Goal: Transaction & Acquisition: Purchase product/service

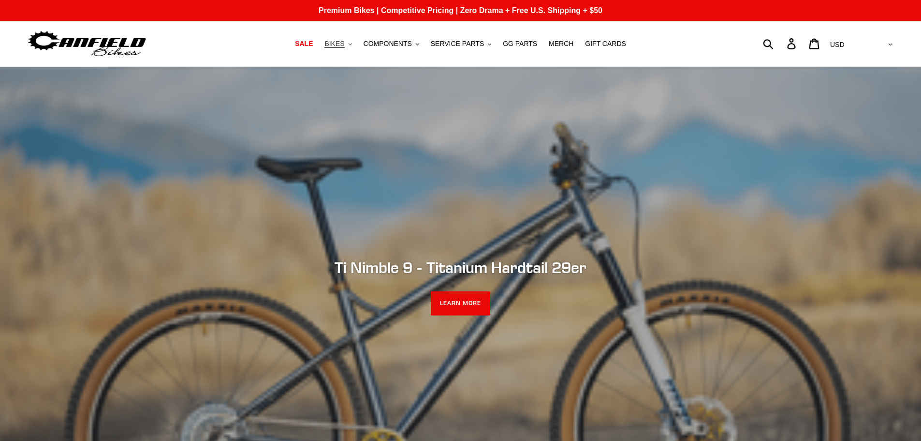
click at [352, 44] on icon ".cls-1{fill:#231f20}" at bounding box center [350, 44] width 3 height 3
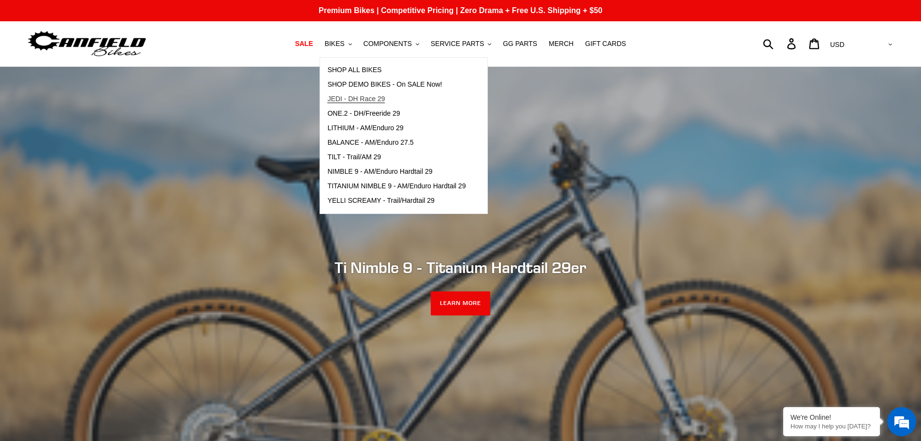
click at [379, 99] on span "JEDI - DH Race 29" at bounding box center [356, 99] width 58 height 8
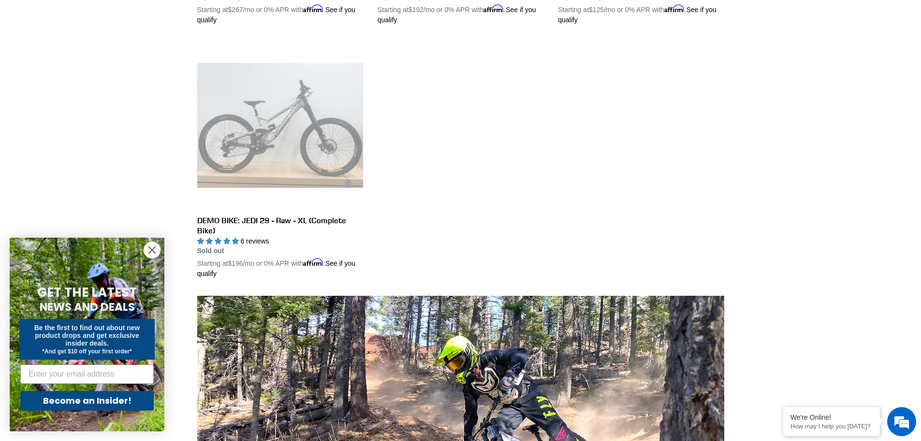
scroll to position [242, 0]
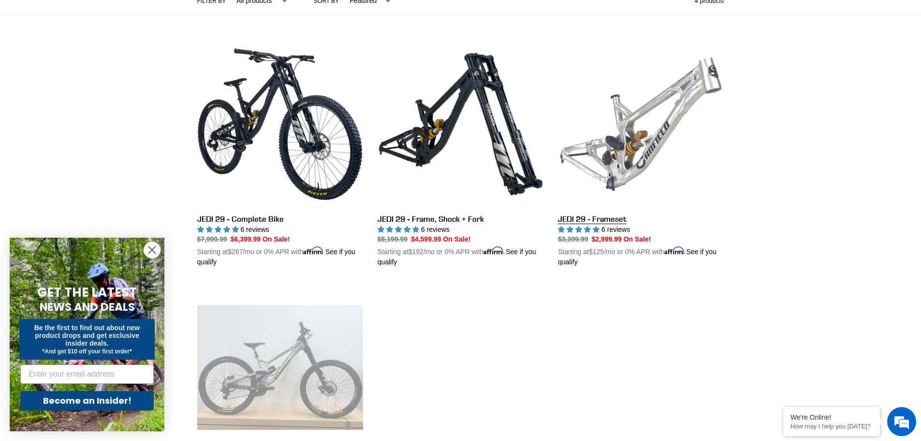
click at [661, 138] on link "JEDI 29 - Frameset" at bounding box center [641, 154] width 166 height 226
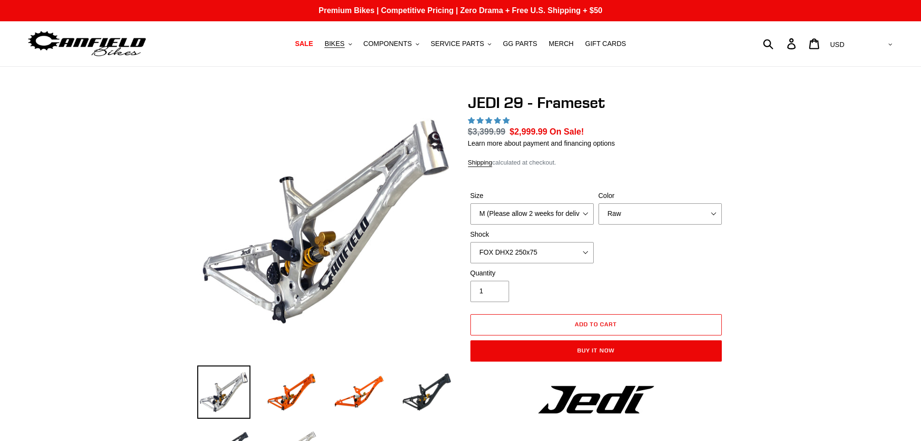
select select "highest-rating"
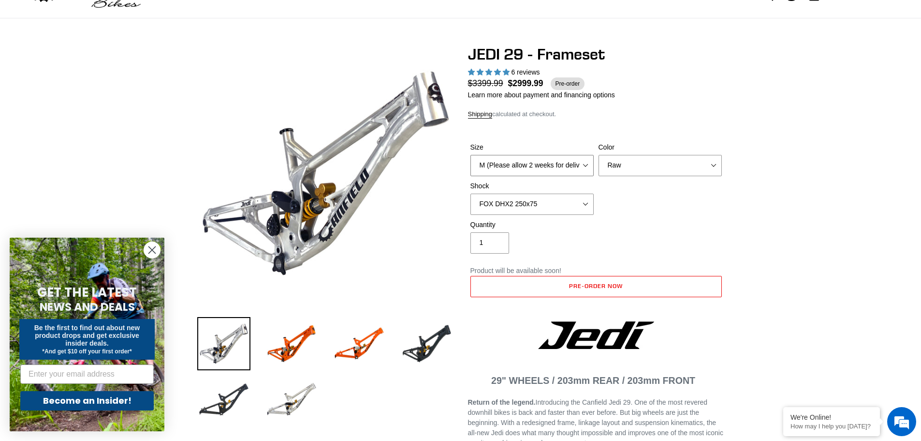
click at [581, 166] on select "M (Please allow 2 weeks for delivery) L (Please allow 2 weeks for delivery) XL" at bounding box center [532, 165] width 123 height 21
select select "L (Please allow 2 weeks for delivery)"
click at [471, 155] on select "M (Please allow 2 weeks for delivery) L (Please allow 2 weeks for delivery) XL" at bounding box center [532, 165] width 123 height 21
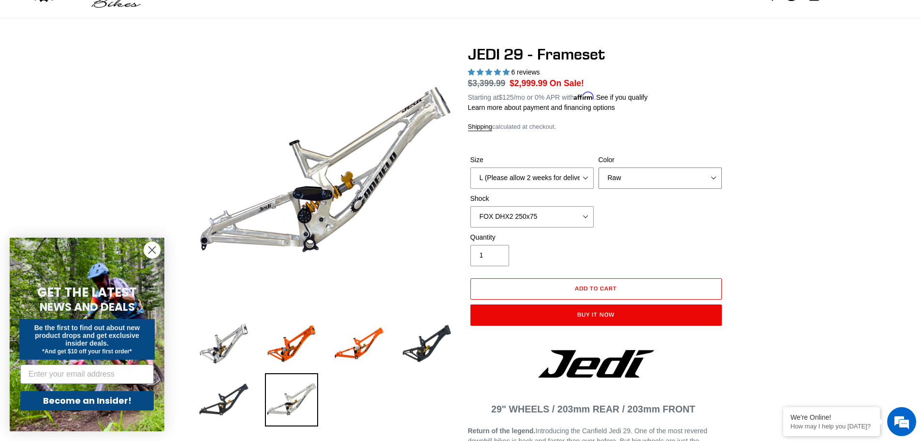
click at [627, 175] on select "Orange Raw Stealth Black" at bounding box center [660, 177] width 123 height 21
click at [599, 167] on select "Orange Raw Stealth Black" at bounding box center [660, 177] width 123 height 21
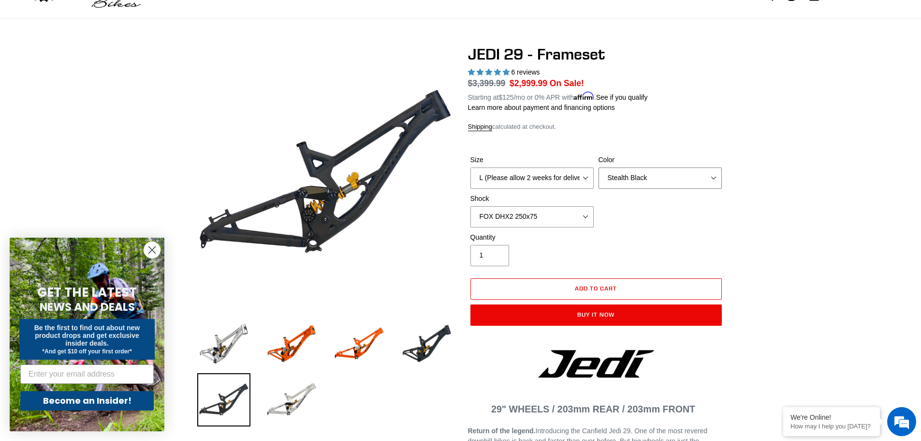
click at [643, 180] on select "Orange Raw Stealth Black" at bounding box center [660, 177] width 123 height 21
click at [599, 167] on select "Orange Raw Stealth Black" at bounding box center [660, 177] width 123 height 21
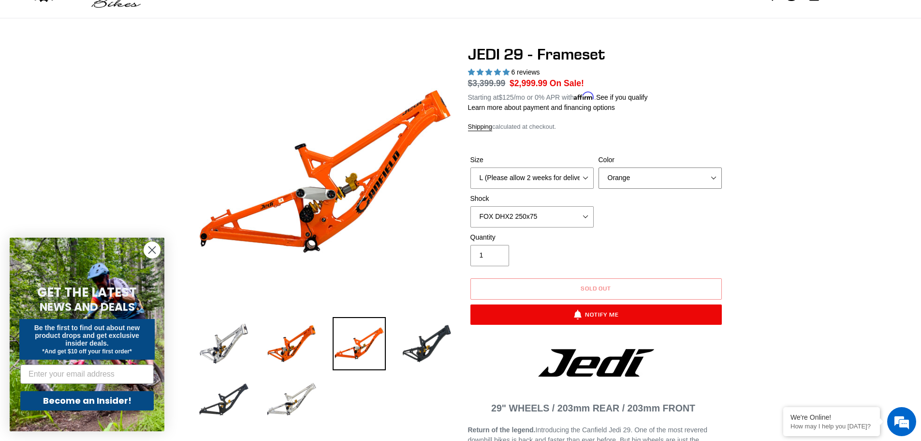
click at [650, 180] on select "Orange Raw Stealth Black" at bounding box center [660, 177] width 123 height 21
click at [599, 167] on select "Orange Raw Stealth Black" at bounding box center [660, 177] width 123 height 21
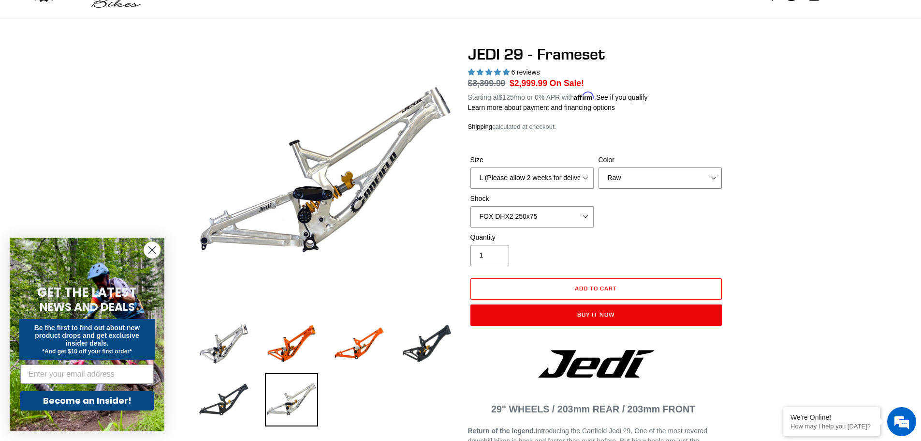
click at [648, 185] on select "Orange Raw Stealth Black" at bounding box center [660, 177] width 123 height 21
select select "Stealth Black"
click at [599, 167] on select "Orange Raw Stealth Black" at bounding box center [660, 177] width 123 height 21
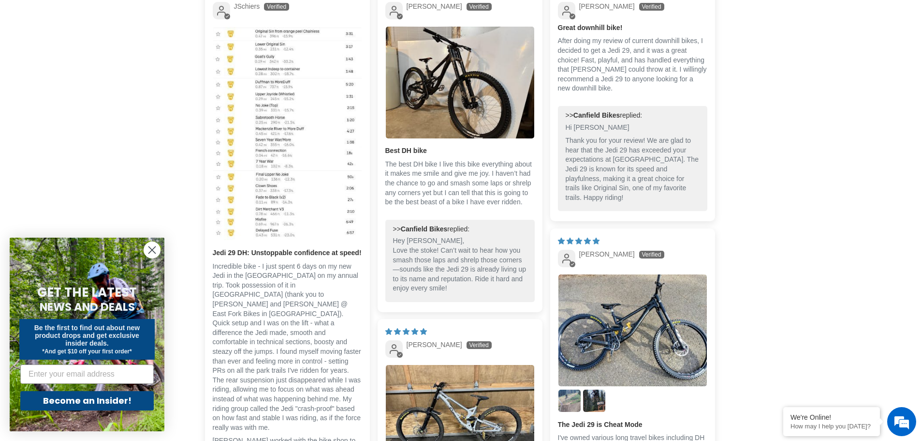
scroll to position [1934, 0]
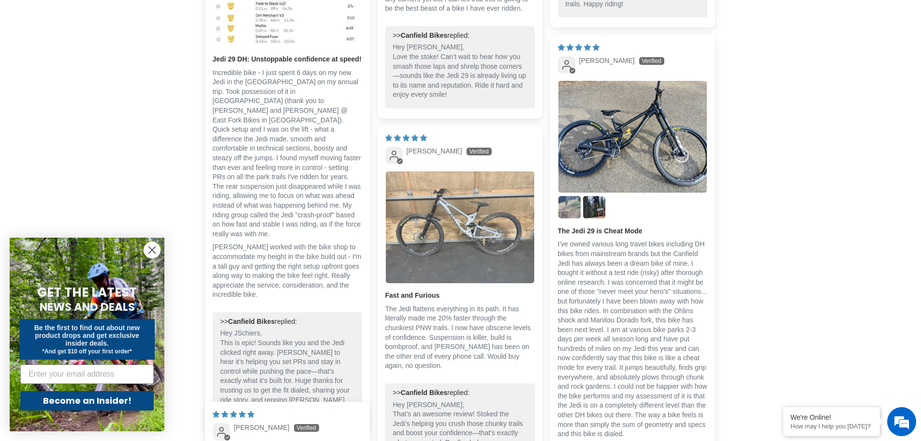
click at [458, 221] on img "Link to user picture 1" at bounding box center [460, 227] width 148 height 112
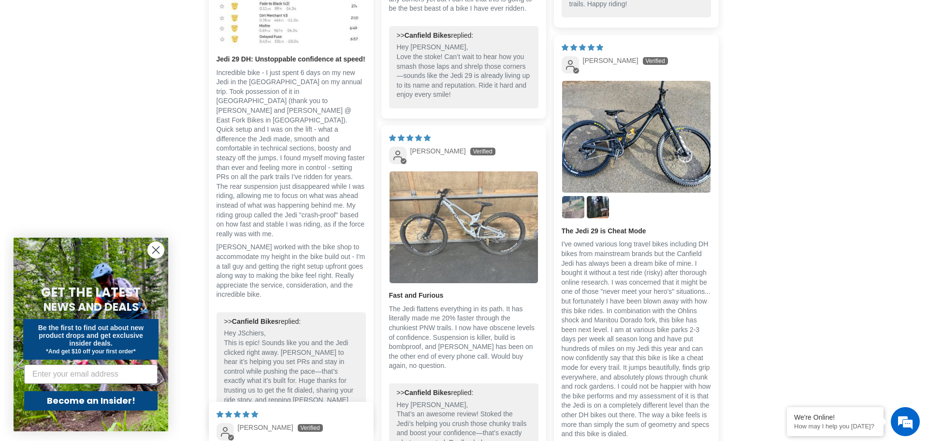
scroll to position [0, 0]
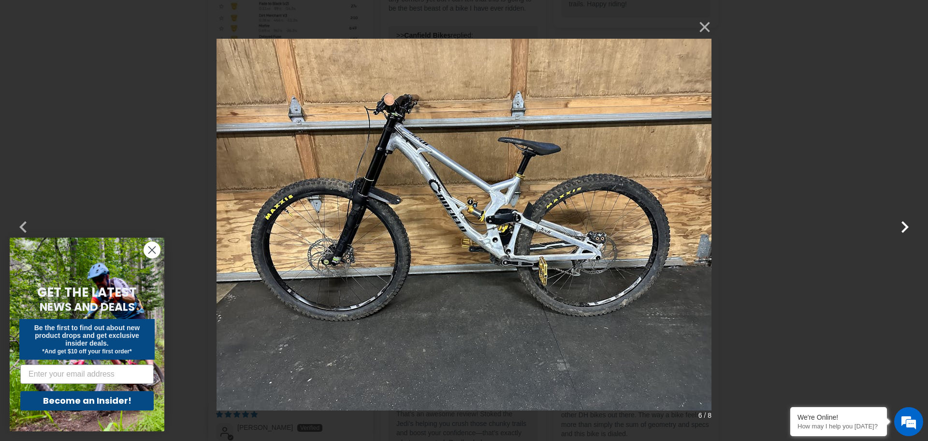
click at [901, 225] on button "button" at bounding box center [905, 220] width 23 height 23
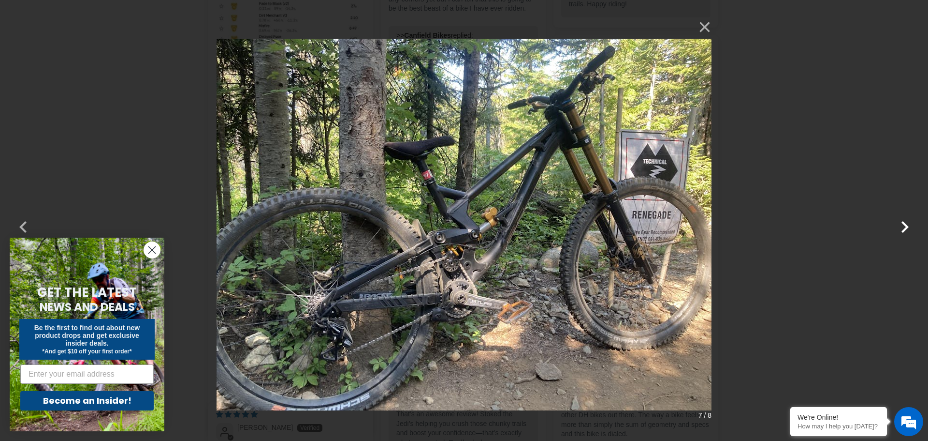
click at [900, 225] on button "button" at bounding box center [905, 220] width 23 height 23
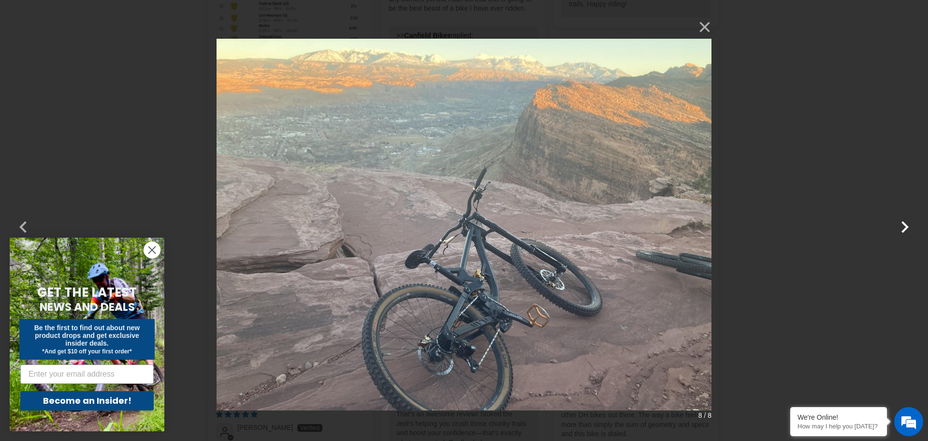
click at [900, 225] on button "button" at bounding box center [905, 220] width 23 height 23
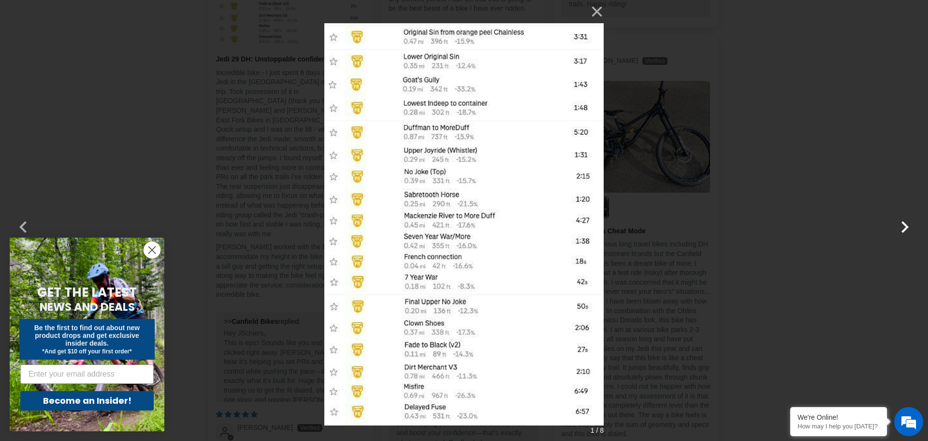
click at [900, 225] on button "button" at bounding box center [905, 220] width 23 height 23
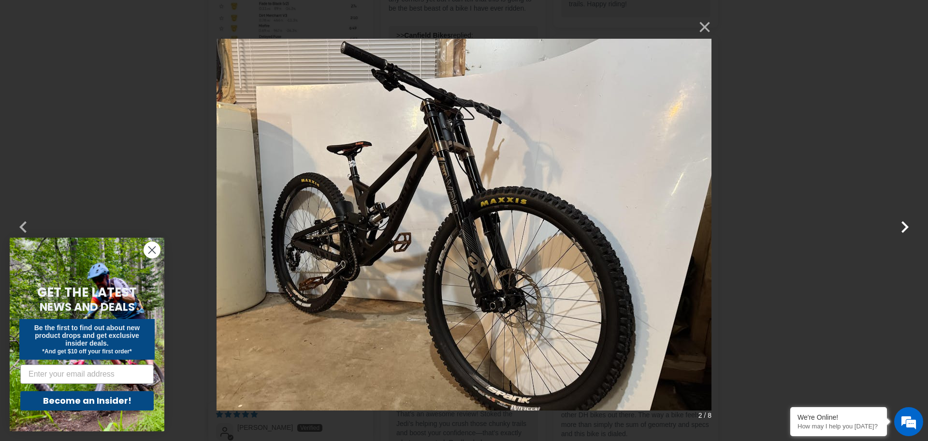
click at [901, 225] on button "button" at bounding box center [905, 220] width 23 height 23
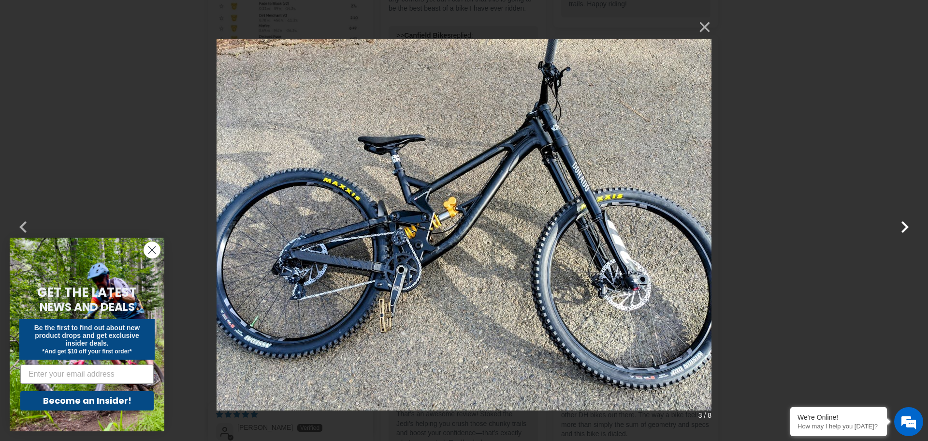
click at [901, 225] on button "button" at bounding box center [905, 220] width 23 height 23
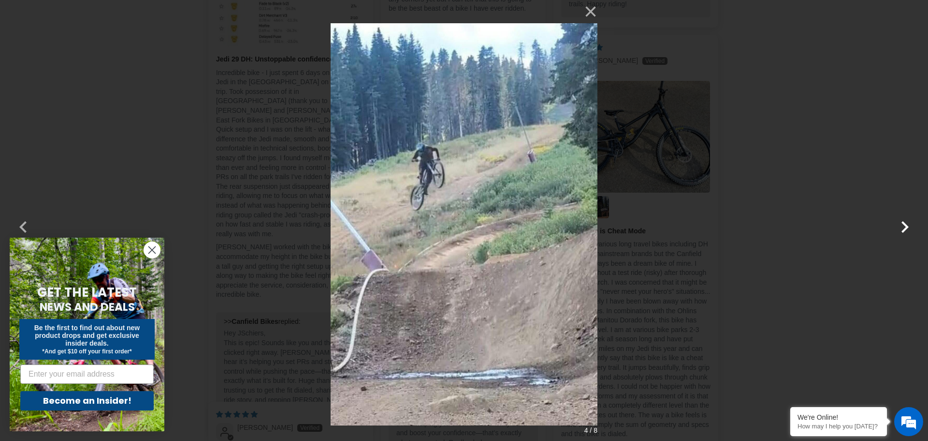
click at [901, 225] on button "button" at bounding box center [905, 220] width 23 height 23
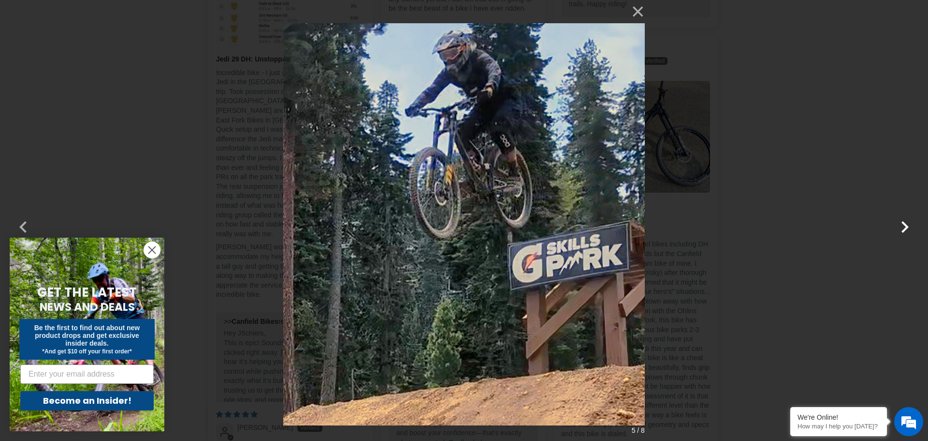
click at [901, 225] on button "button" at bounding box center [905, 220] width 23 height 23
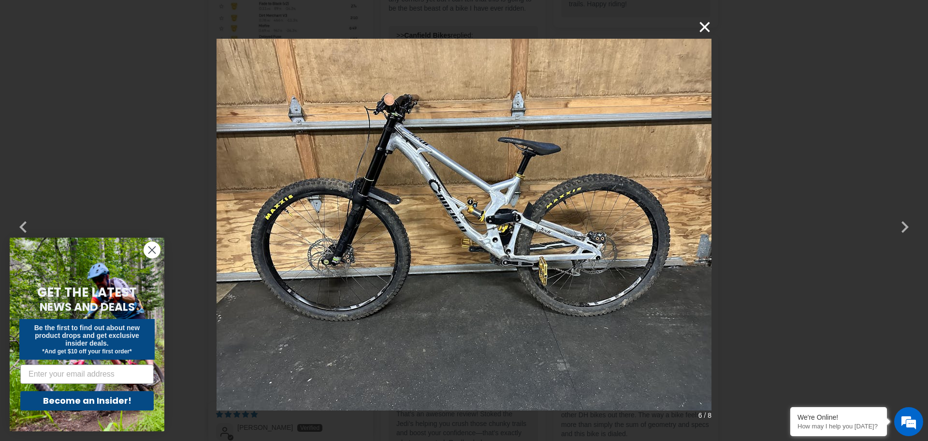
click at [703, 30] on button "×" at bounding box center [700, 26] width 23 height 23
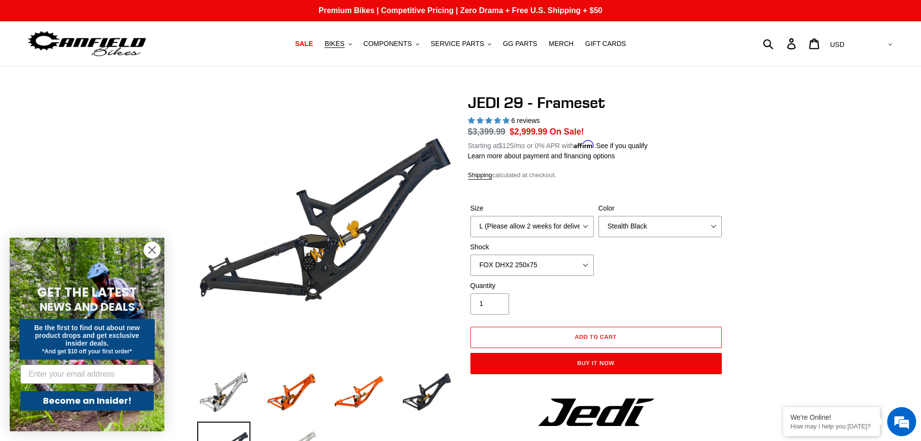
scroll to position [48, 0]
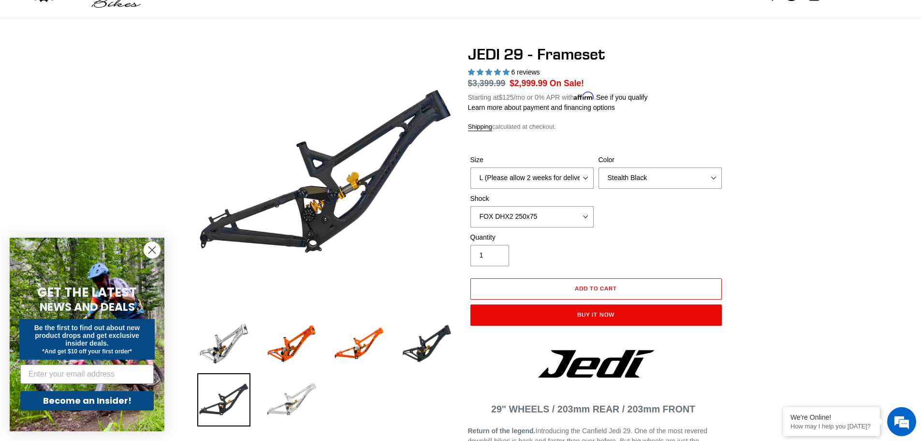
click at [302, 400] on img at bounding box center [291, 399] width 53 height 53
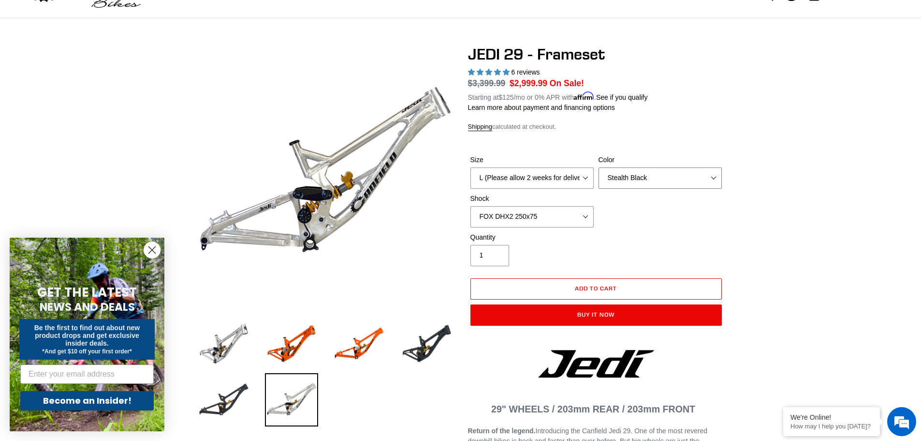
click at [628, 176] on select "Orange Raw Stealth Black" at bounding box center [660, 177] width 123 height 21
click at [599, 167] on select "Orange Raw Stealth Black" at bounding box center [660, 177] width 123 height 21
click at [433, 342] on img at bounding box center [426, 343] width 53 height 53
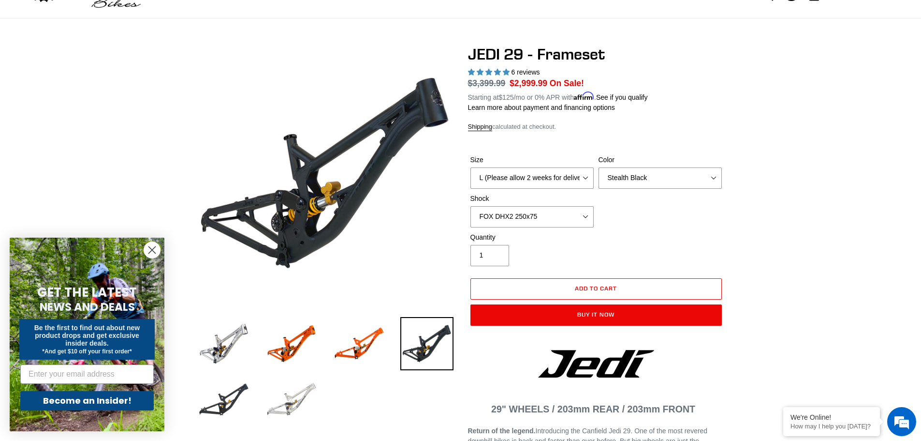
click at [291, 396] on img at bounding box center [291, 399] width 53 height 53
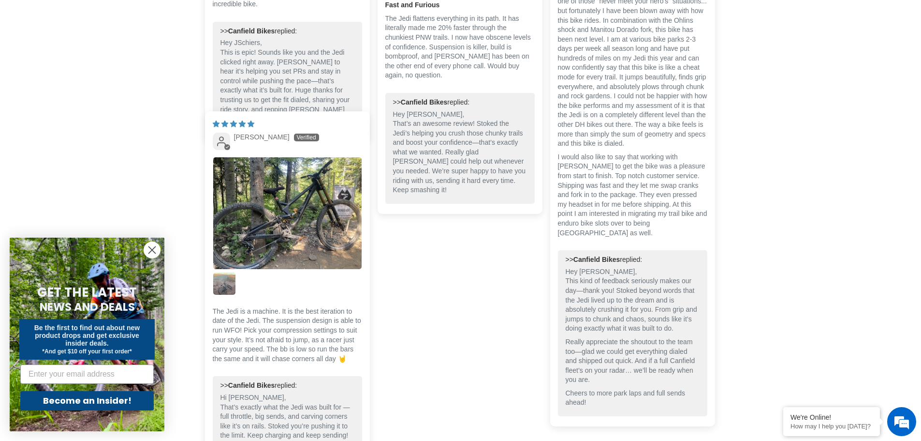
scroll to position [2031, 0]
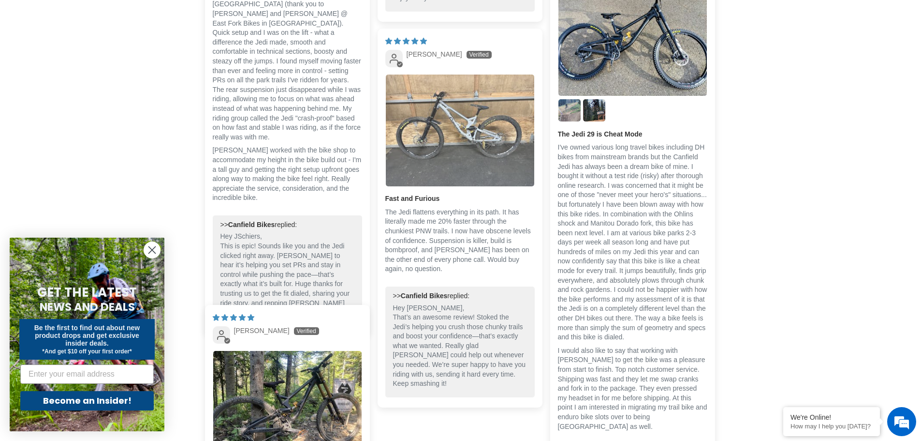
click at [472, 136] on img "Link to user picture 1" at bounding box center [460, 130] width 148 height 112
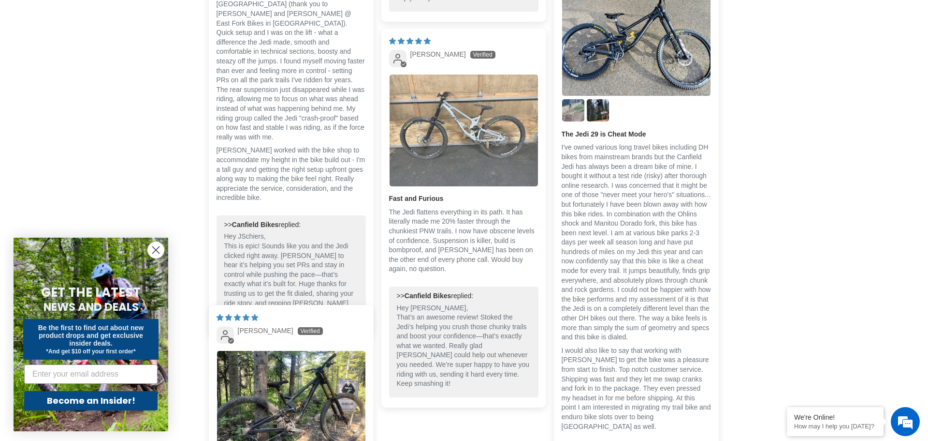
scroll to position [0, 0]
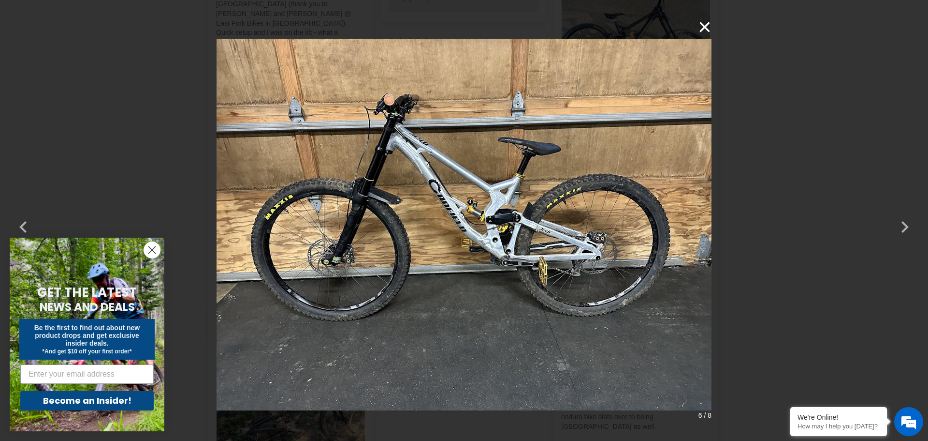
click at [703, 28] on button "×" at bounding box center [700, 26] width 23 height 23
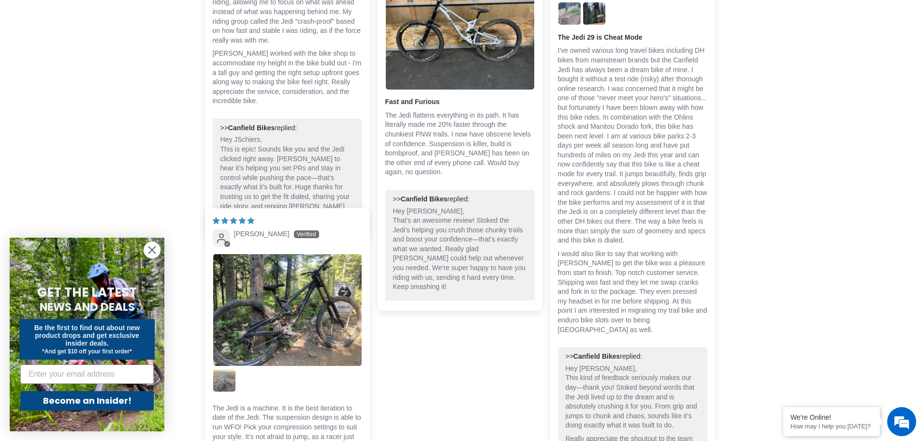
scroll to position [2273, 0]
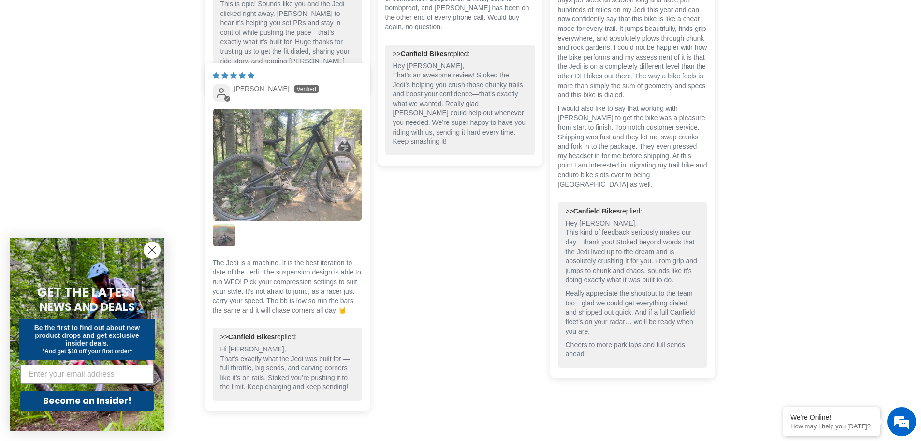
click at [315, 135] on img "Link to user picture 1" at bounding box center [287, 165] width 148 height 112
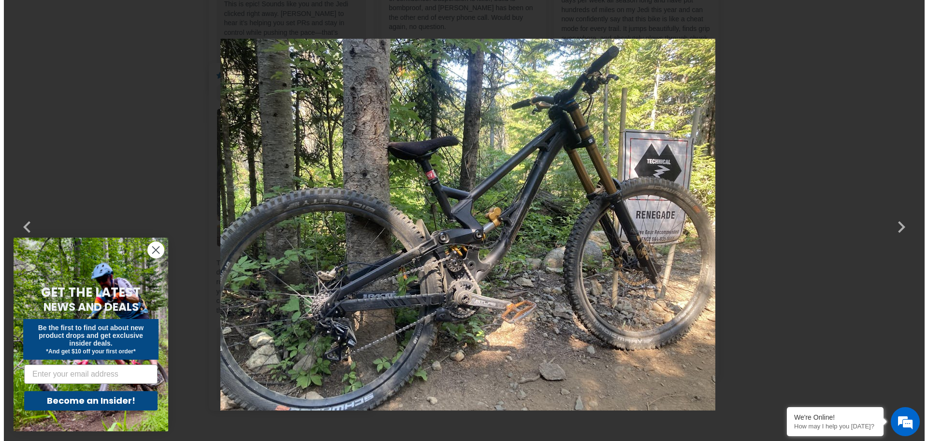
scroll to position [0, 0]
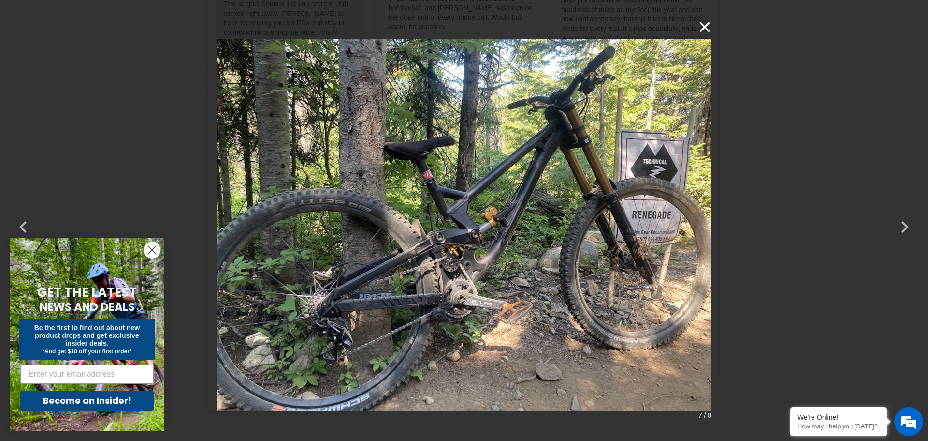
click at [703, 26] on button "×" at bounding box center [700, 26] width 23 height 23
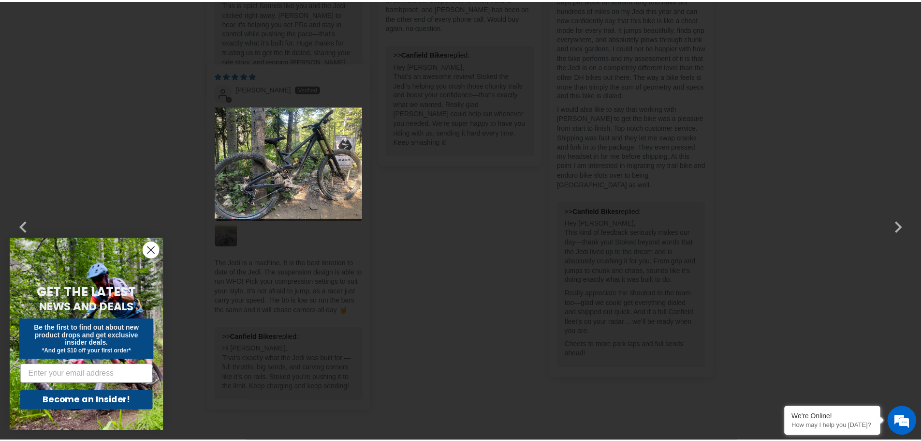
scroll to position [2273, 0]
